Goal: Find contact information: Find contact information

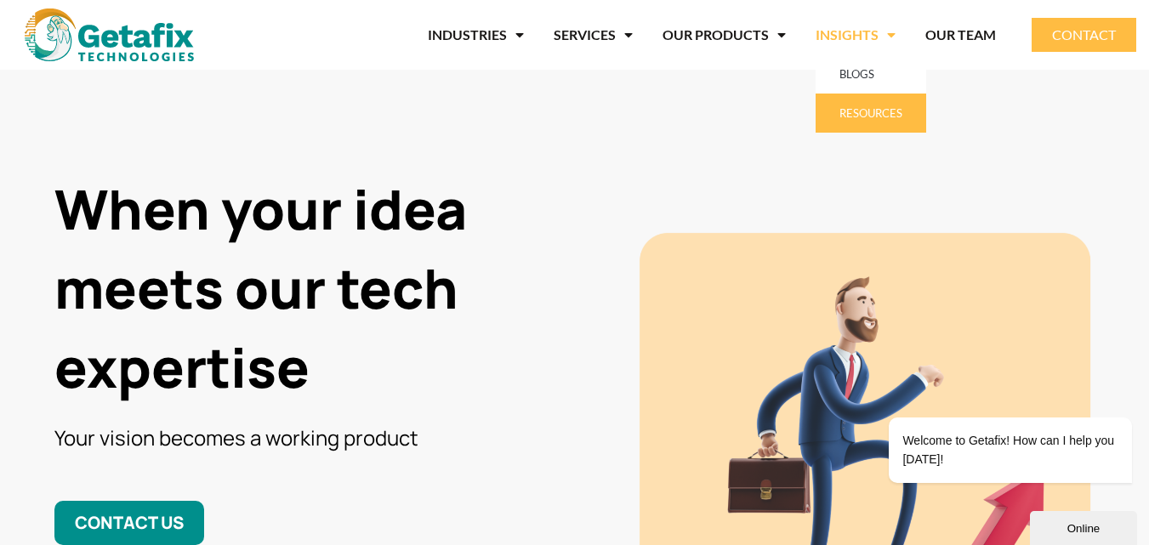
click at [845, 108] on link "RESOURCES" at bounding box center [871, 113] width 111 height 39
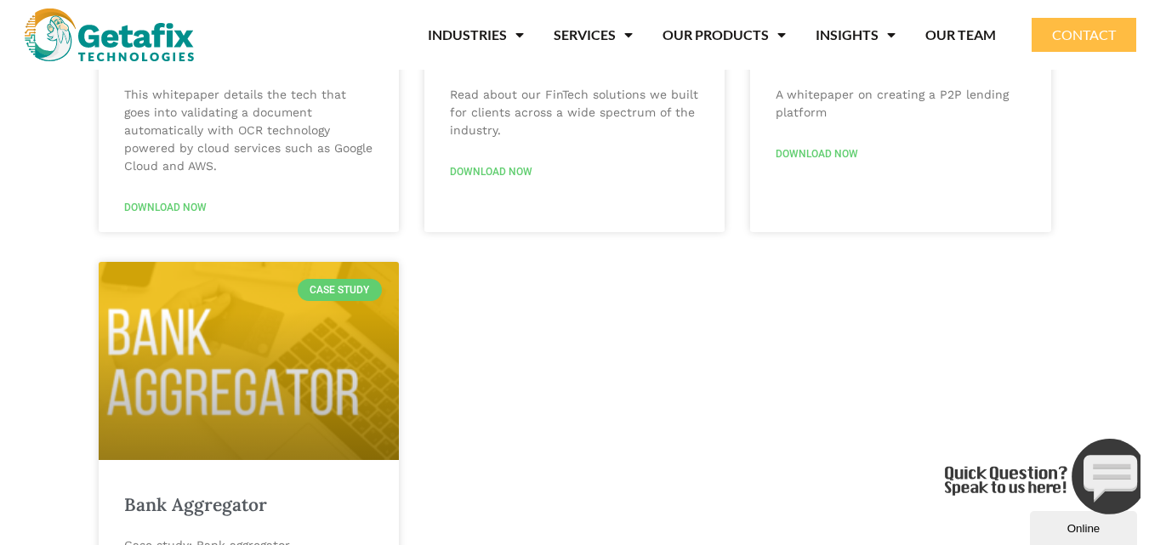
scroll to position [879, 0]
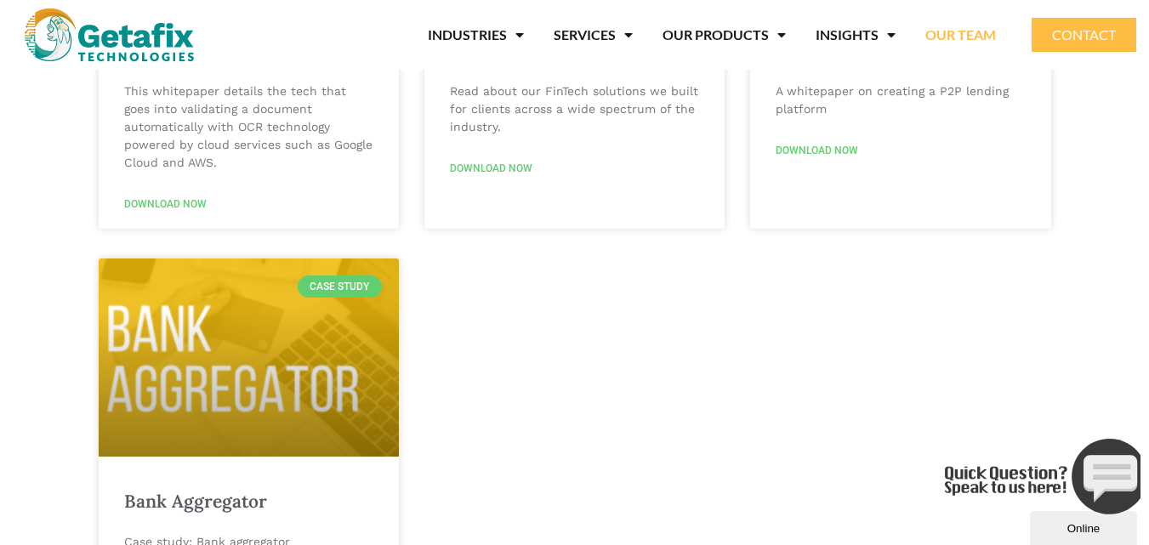
click at [955, 43] on link "OUR TEAM" at bounding box center [960, 34] width 71 height 39
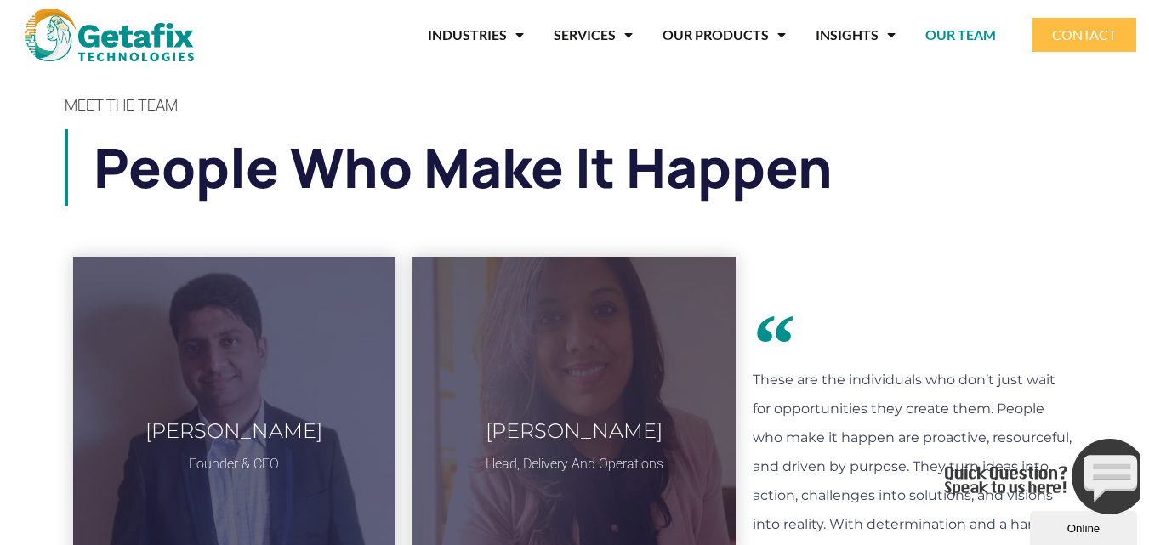
click at [1063, 28] on span "CONTACT" at bounding box center [1084, 35] width 64 height 14
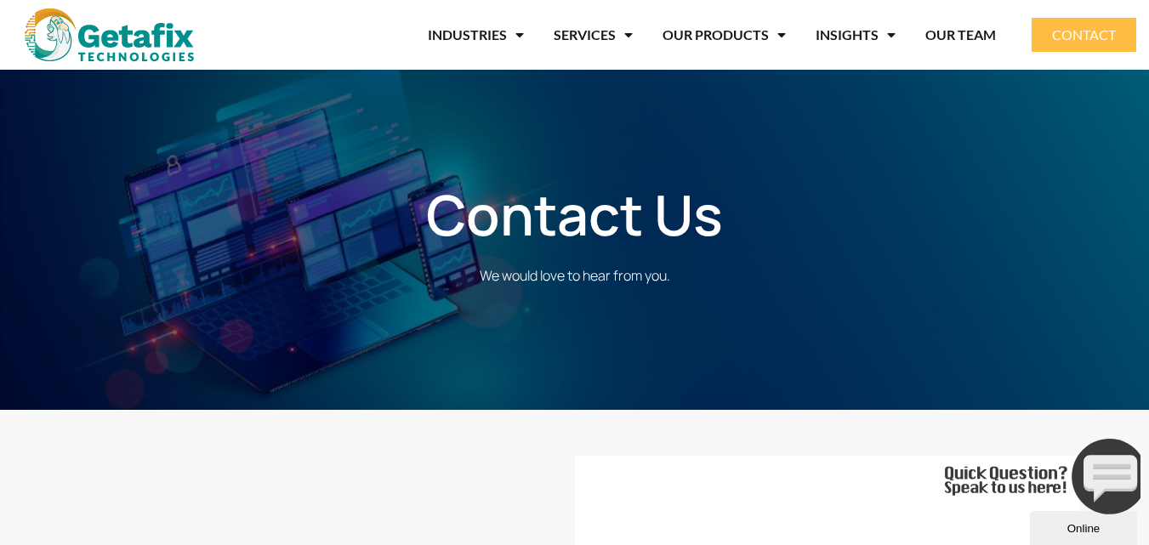
click at [1053, 33] on span "CONTACT" at bounding box center [1084, 35] width 64 height 14
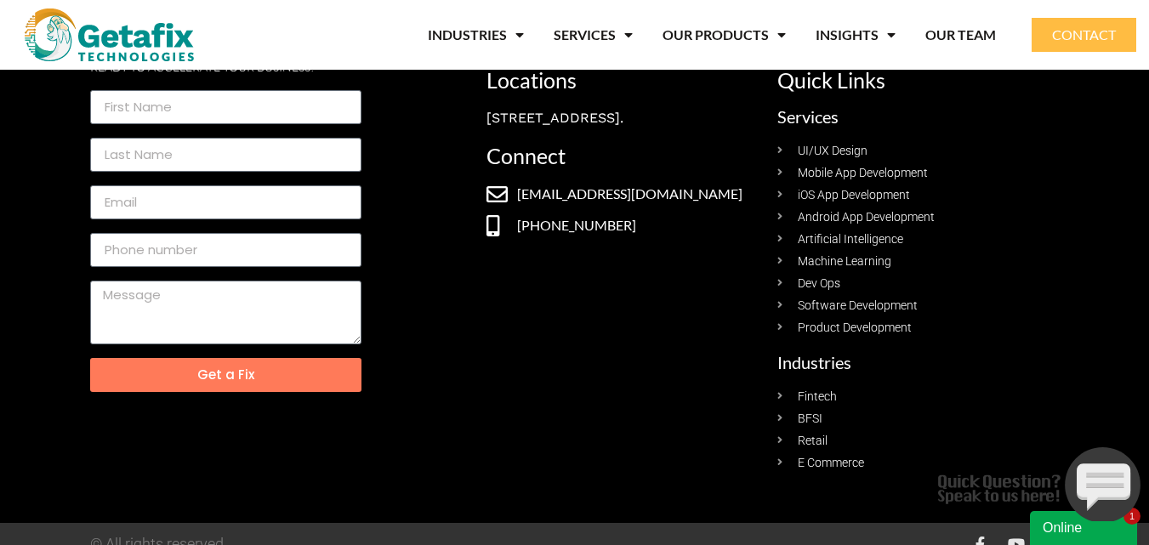
scroll to position [1013, 0]
